Goal: Check status: Check status

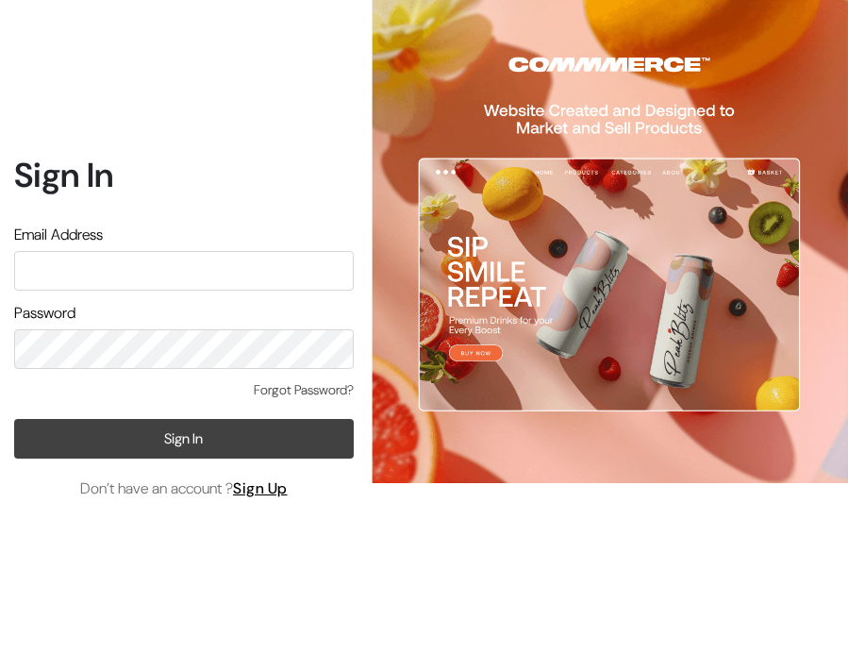
type input "info.dermaheal@gmail.com"
click at [182, 431] on button "Sign In" at bounding box center [184, 439] width 340 height 40
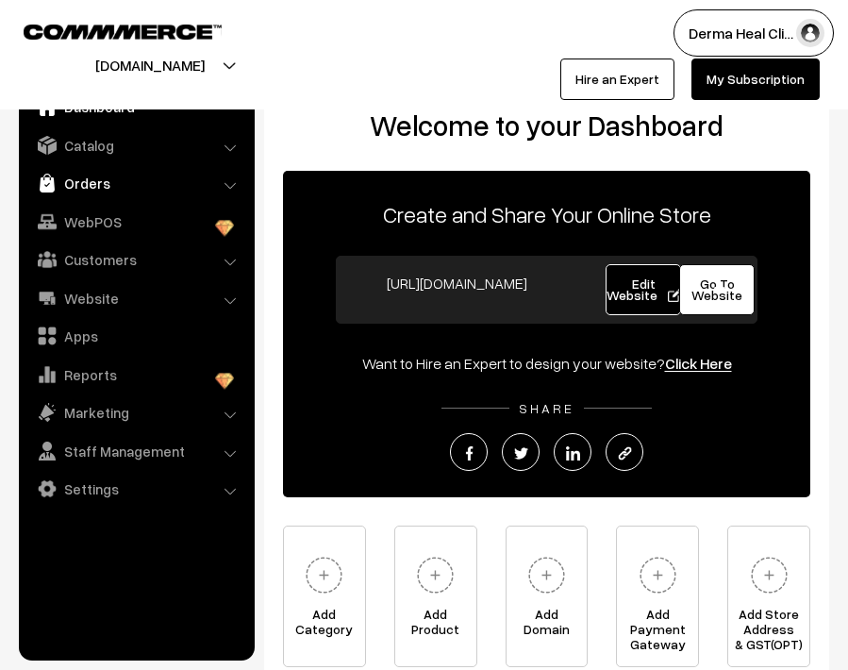
click at [140, 190] on link "Orders" at bounding box center [136, 183] width 225 height 34
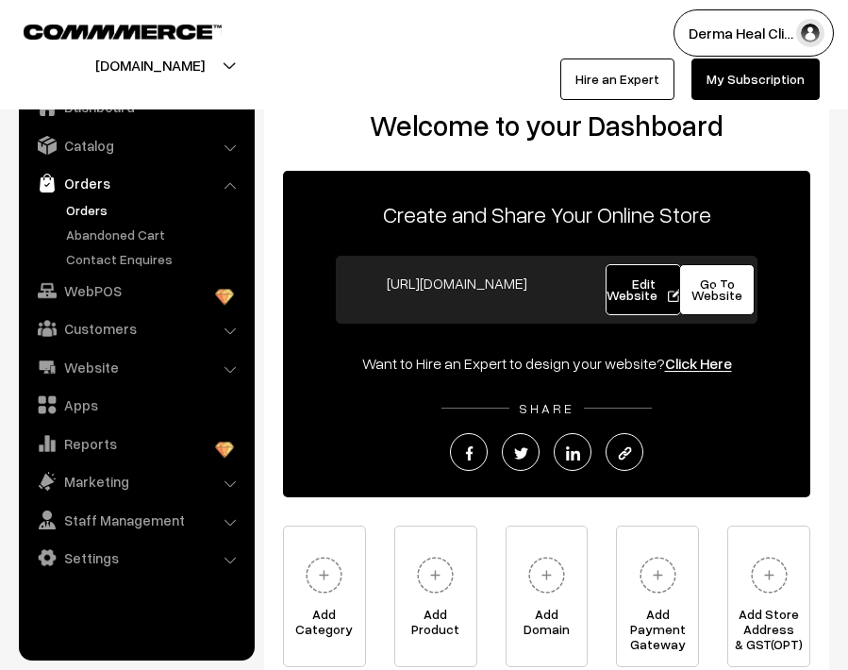
click at [110, 209] on link "Orders" at bounding box center [154, 210] width 187 height 20
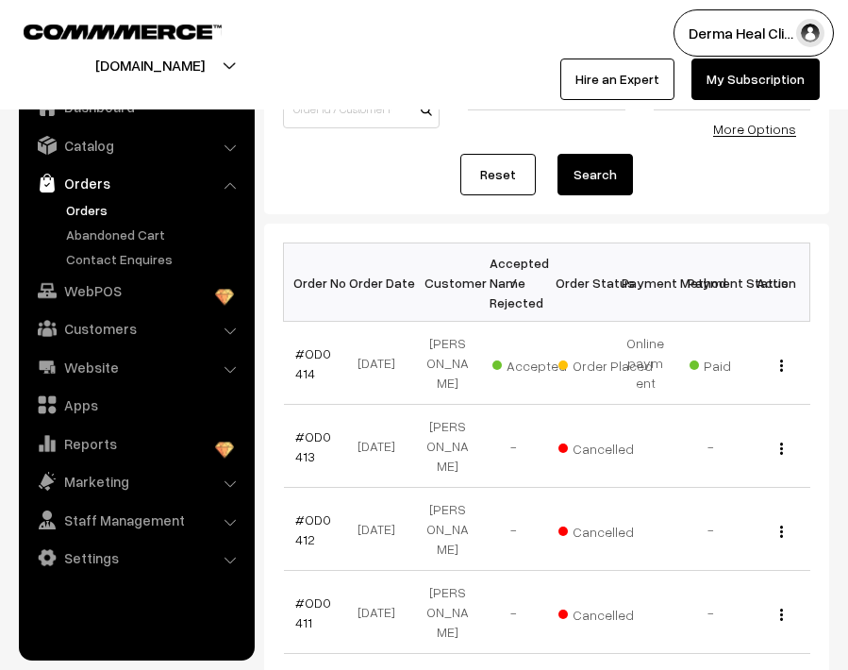
scroll to position [113, 0]
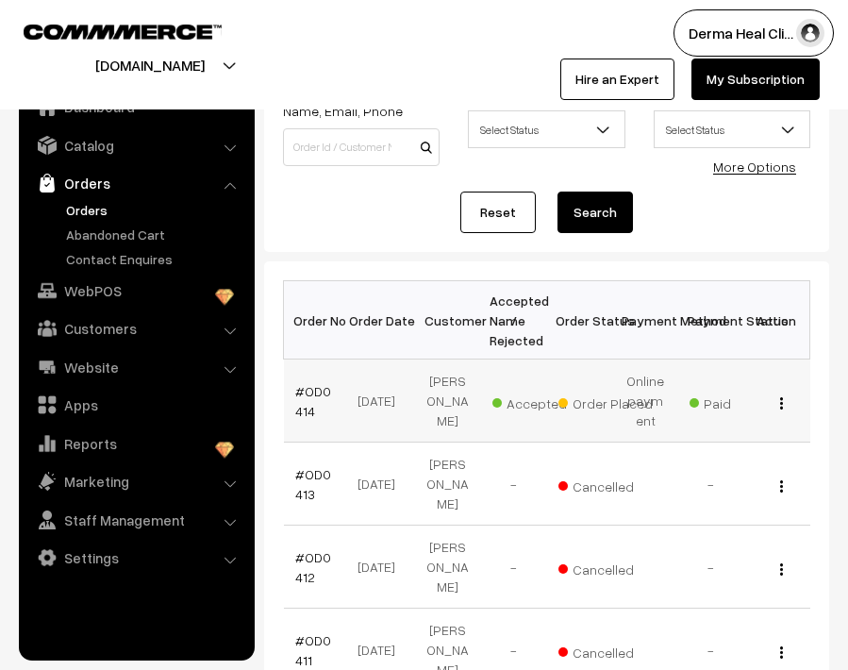
click at [361, 398] on td "[DATE]" at bounding box center [382, 401] width 66 height 83
click at [315, 394] on link "#OD0414" at bounding box center [313, 401] width 36 height 36
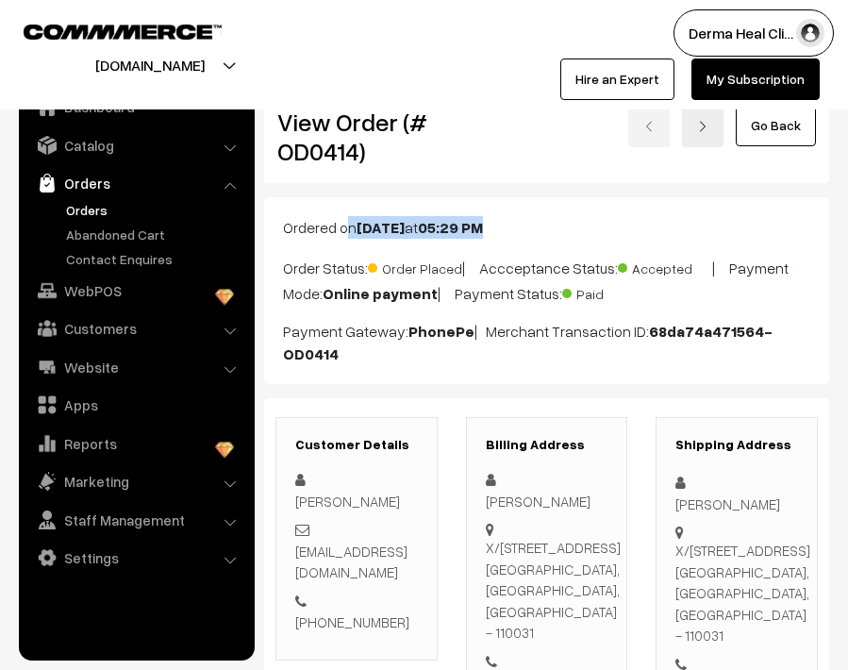
drag, startPoint x: 535, startPoint y: 224, endPoint x: 449, endPoint y: 213, distance: 86.5
click at [449, 214] on div "Ordered on Sep 29, 2025 at 05:29 PM Order Status: Order Placed | Accceptance St…" at bounding box center [546, 290] width 565 height 187
click at [548, 172] on div "Dashboard / orders / View Order View Order (# OD0414) Go Back" at bounding box center [546, 127] width 565 height 112
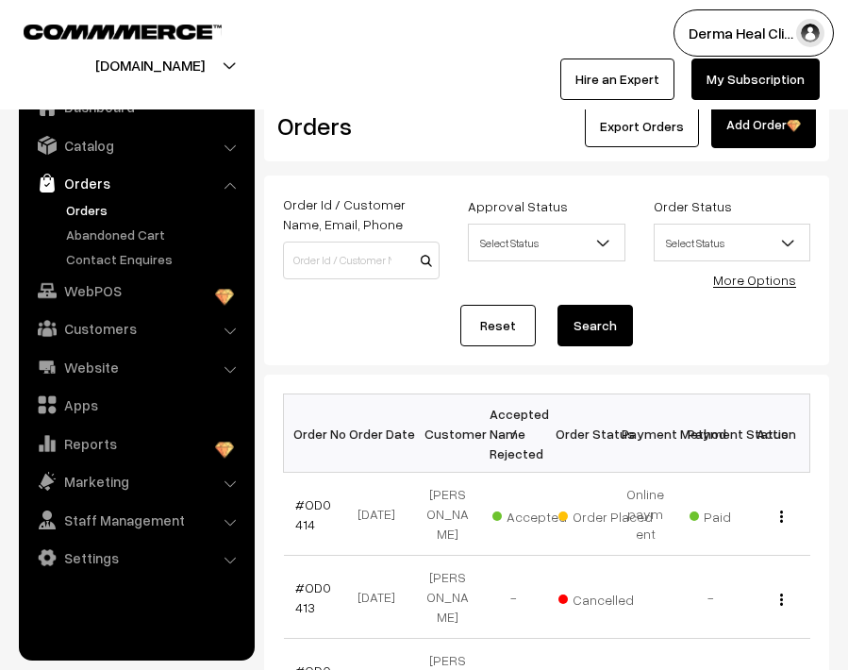
scroll to position [114, 0]
